Goal: Task Accomplishment & Management: Manage account settings

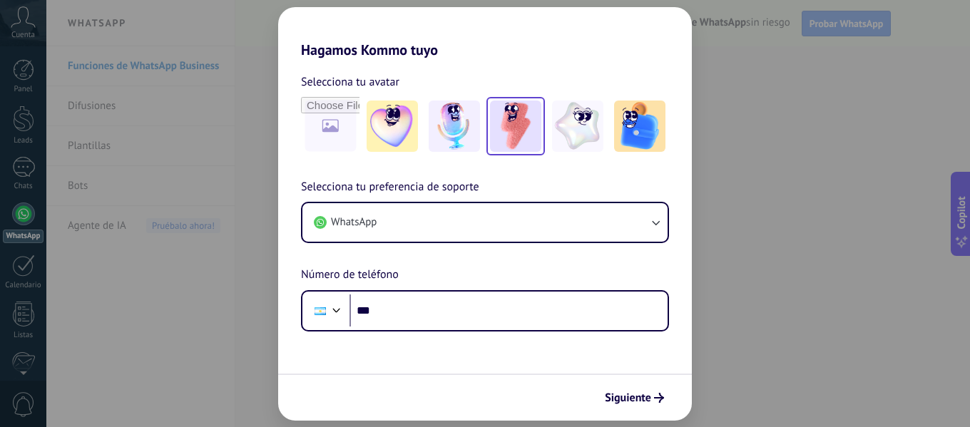
click at [519, 123] on img at bounding box center [515, 126] width 51 height 51
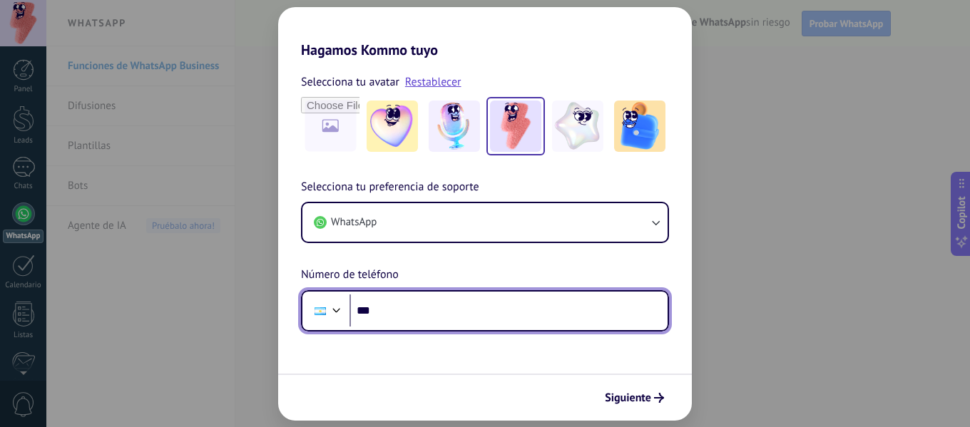
click at [576, 310] on input "***" at bounding box center [508, 311] width 318 height 33
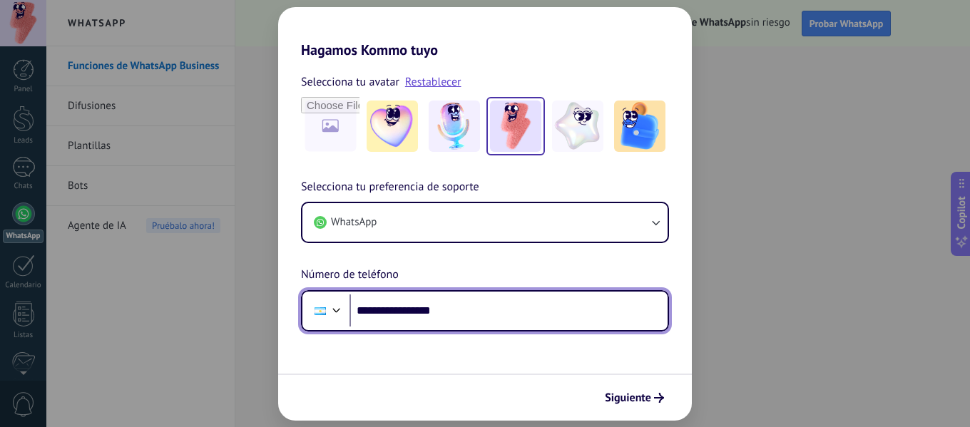
type input "**********"
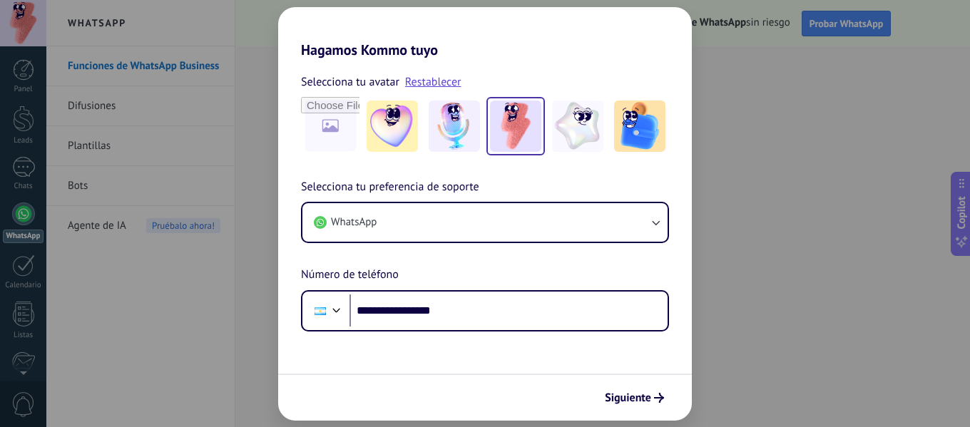
drag, startPoint x: 98, startPoint y: 361, endPoint x: 230, endPoint y: 422, distance: 145.5
click at [98, 361] on div "**********" at bounding box center [485, 213] width 970 height 427
click at [628, 397] on span "Siguiente" at bounding box center [628, 398] width 46 height 10
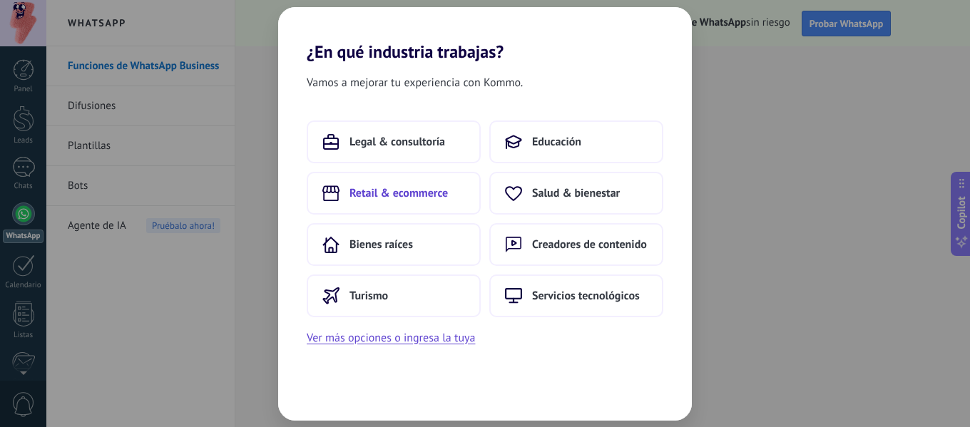
drag, startPoint x: 400, startPoint y: 193, endPoint x: 969, endPoint y: 265, distance: 573.7
click at [400, 193] on span "Retail & ecommerce" at bounding box center [398, 193] width 98 height 14
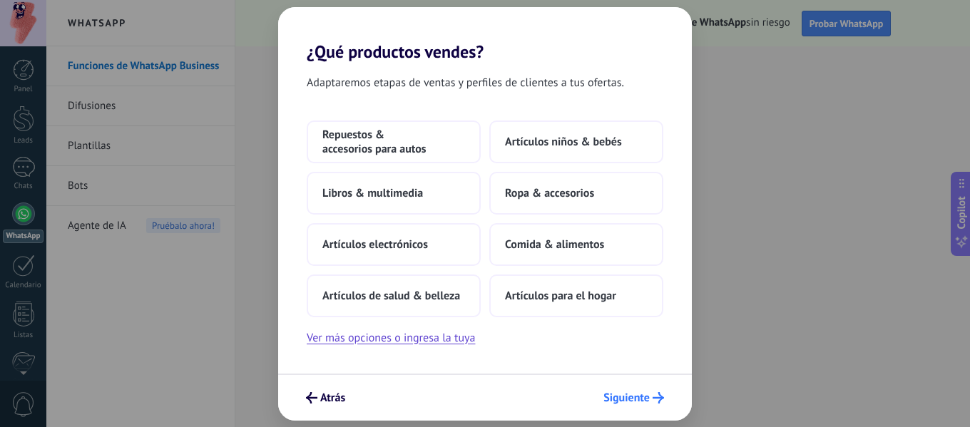
click at [648, 397] on span "Siguiente" at bounding box center [626, 398] width 46 height 10
click at [650, 393] on span "Siguiente" at bounding box center [633, 397] width 61 height 11
click at [622, 407] on button "Siguiente" at bounding box center [633, 398] width 73 height 24
click at [620, 402] on span "Siguiente" at bounding box center [626, 398] width 46 height 10
click at [620, 400] on span "Siguiente" at bounding box center [626, 398] width 46 height 10
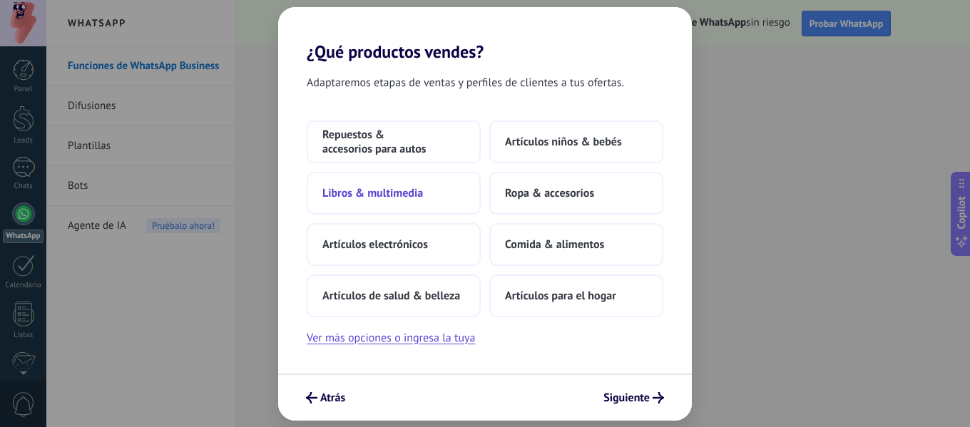
click at [398, 197] on span "Libros & multimedia" at bounding box center [372, 193] width 101 height 14
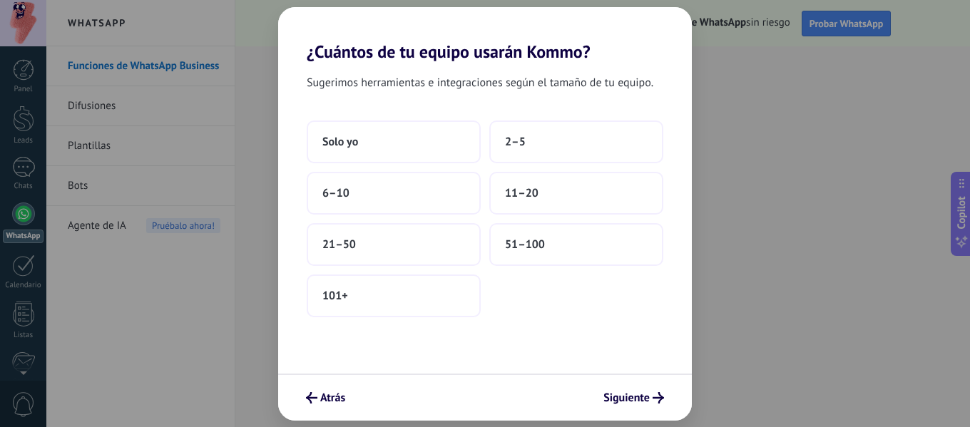
drag, startPoint x: 536, startPoint y: 136, endPoint x: 694, endPoint y: 426, distance: 330.0
click at [537, 136] on button "2–5" at bounding box center [576, 142] width 174 height 43
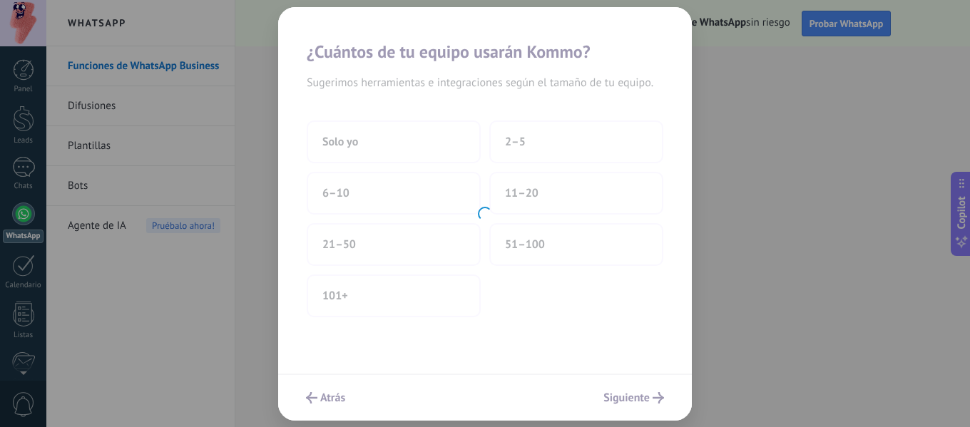
click at [628, 398] on div "¿Cuántos de tu equipo usarán Kommo? Sugerimos herramientas e integraciones segú…" at bounding box center [485, 213] width 970 height 427
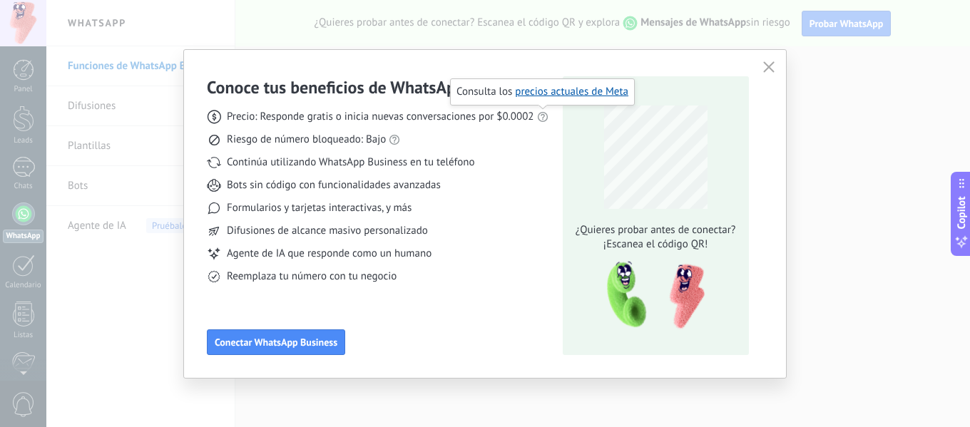
click at [545, 116] on icon at bounding box center [542, 116] width 11 height 11
click at [563, 92] on link "precios actuales de Meta" at bounding box center [571, 92] width 113 height 14
click at [772, 59] on button "button" at bounding box center [769, 68] width 19 height 20
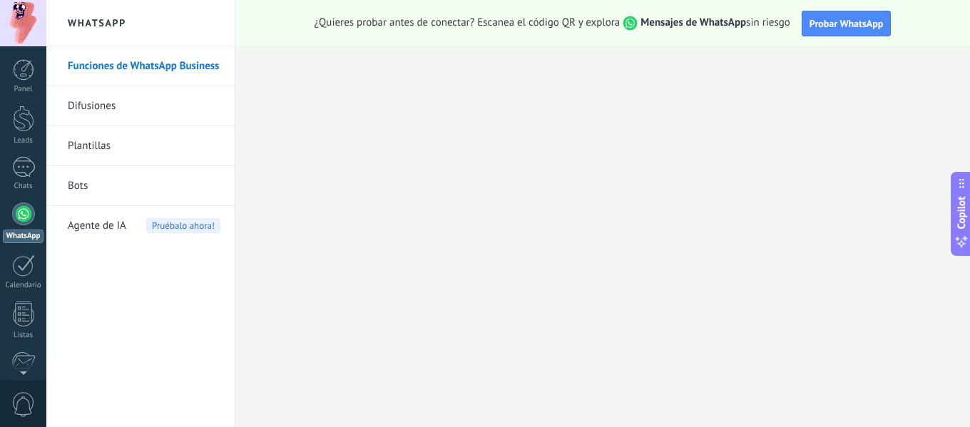
scroll to position [166, 0]
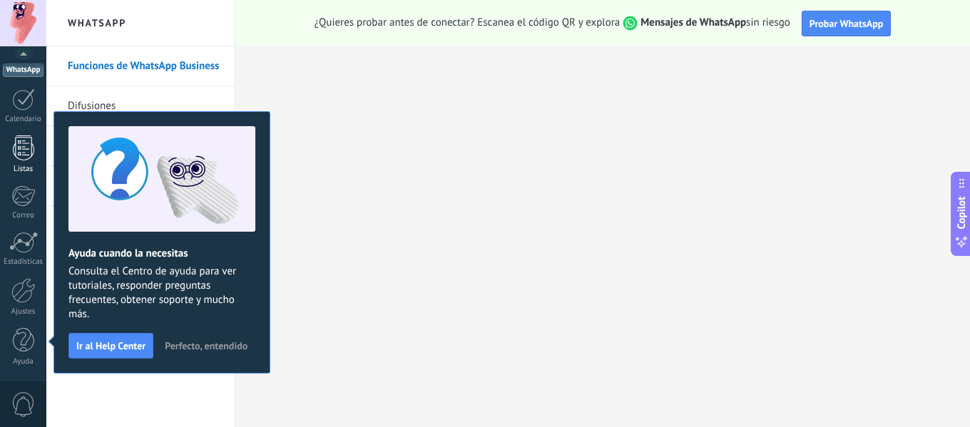
click at [14, 140] on div at bounding box center [23, 148] width 21 height 25
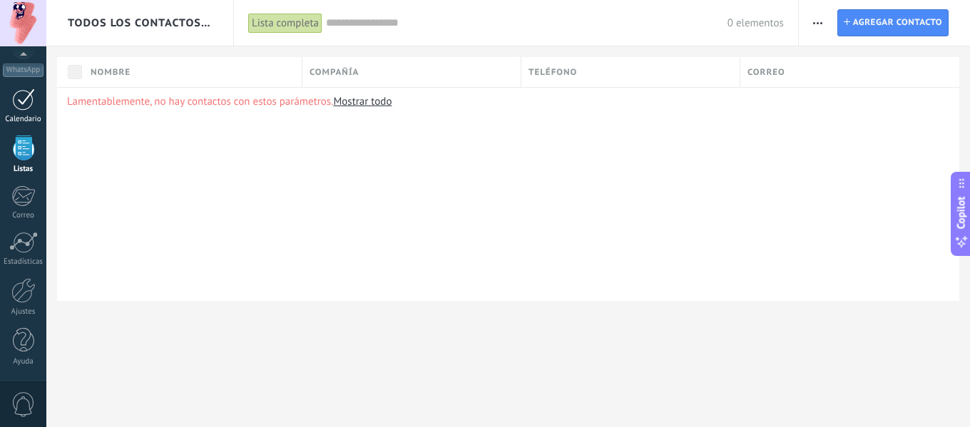
click at [24, 106] on div at bounding box center [23, 99] width 23 height 22
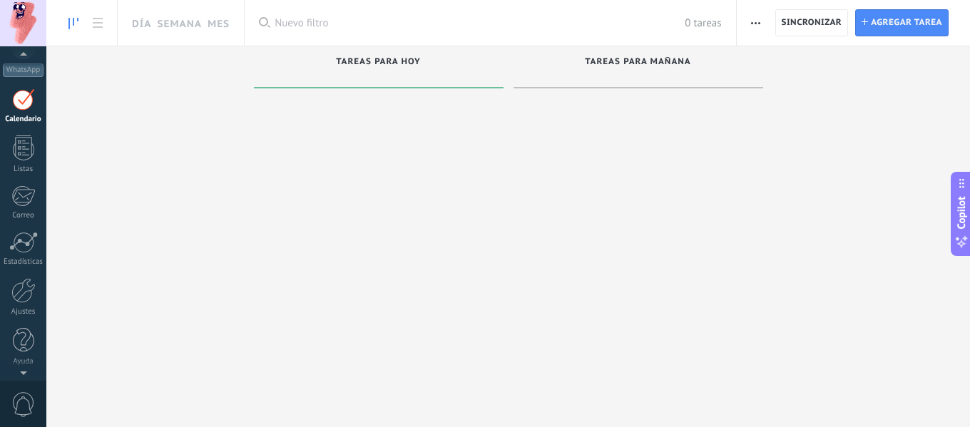
scroll to position [41, 0]
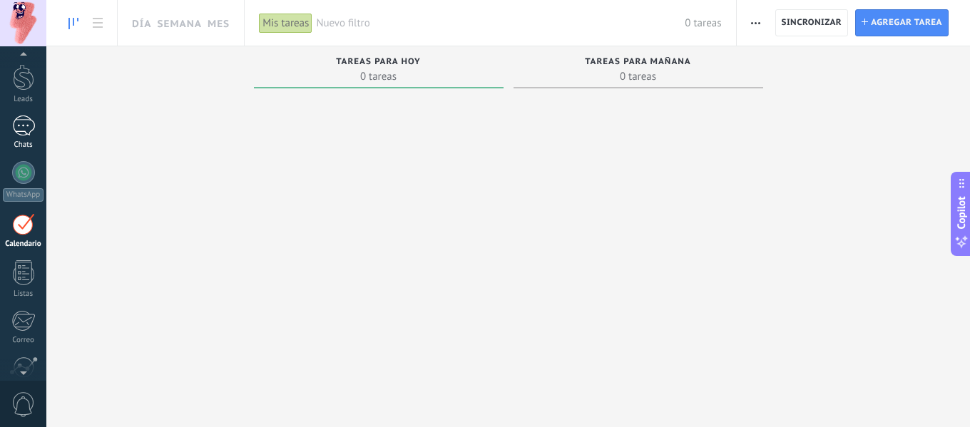
click at [12, 131] on div at bounding box center [23, 126] width 23 height 21
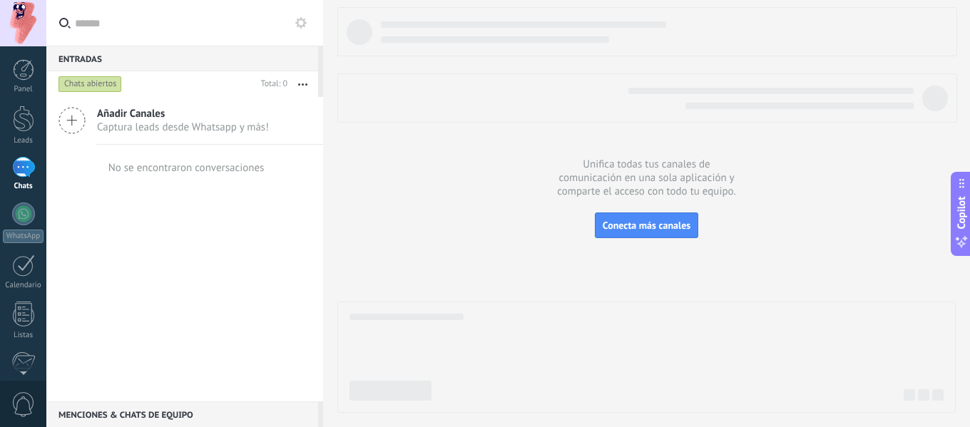
click at [38, 30] on div at bounding box center [23, 23] width 46 height 46
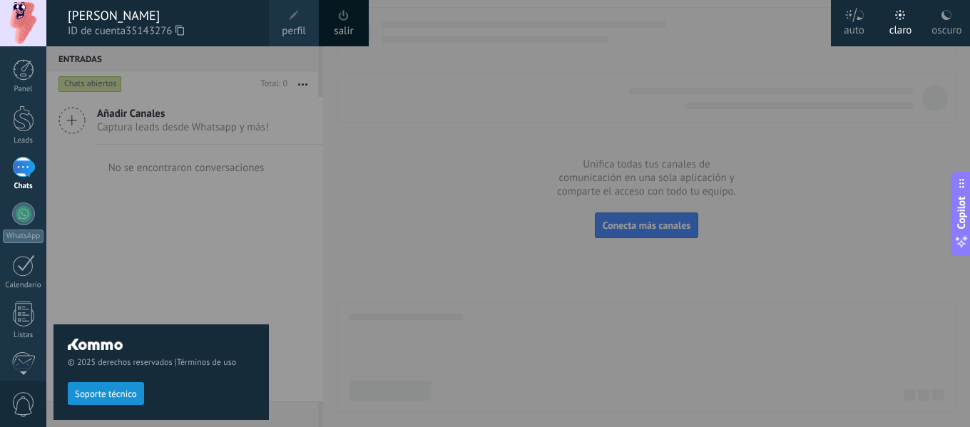
click at [292, 11] on span at bounding box center [294, 16] width 10 height 10
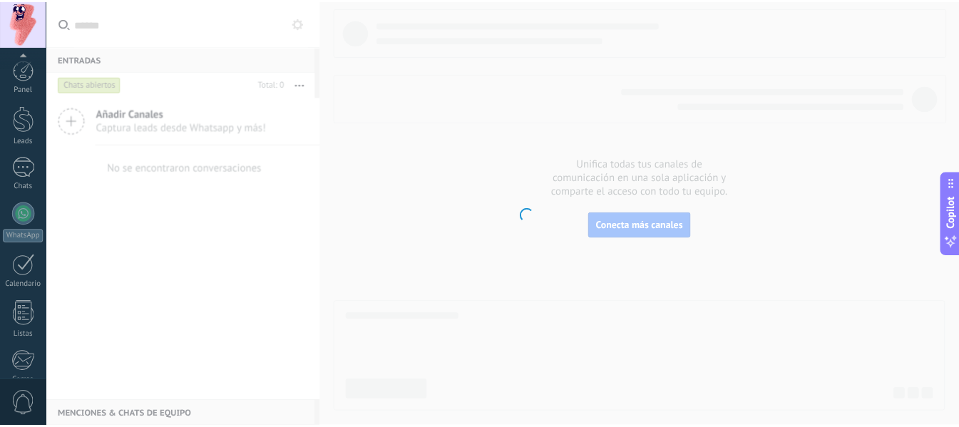
scroll to position [166, 0]
